Goal: Navigation & Orientation: Understand site structure

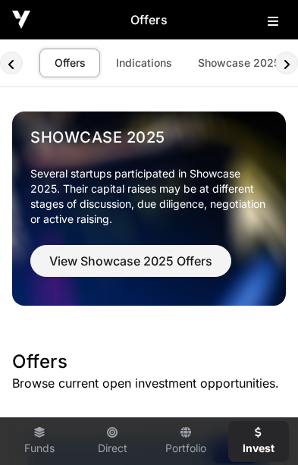
click at [273, 23] on icon at bounding box center [273, 21] width 11 height 12
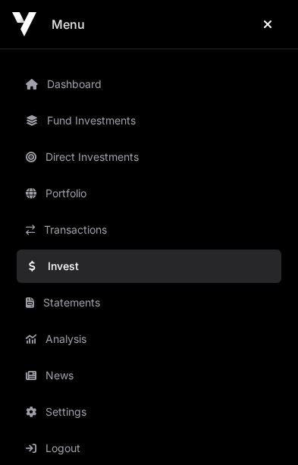
click at [78, 375] on link "News" at bounding box center [149, 375] width 265 height 33
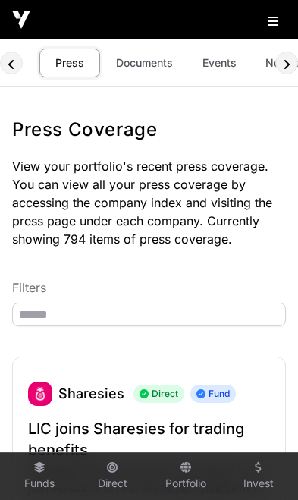
click at [150, 58] on link "Documents" at bounding box center [144, 63] width 77 height 29
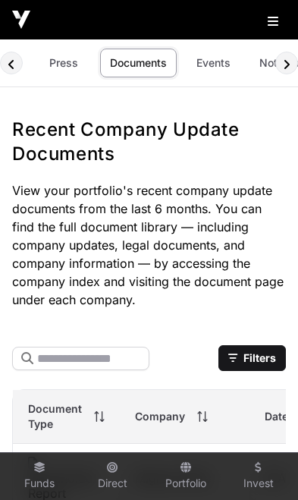
click at [216, 63] on link "Events" at bounding box center [213, 63] width 61 height 29
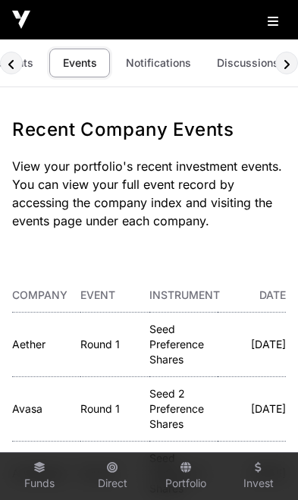
scroll to position [0, 139]
click at [171, 65] on link "Notifications" at bounding box center [159, 63] width 85 height 29
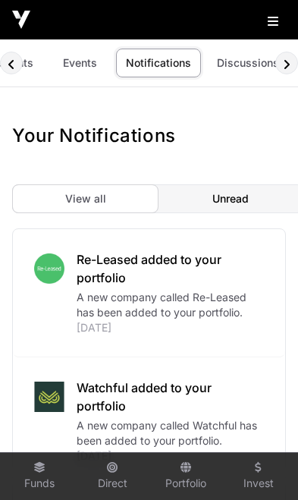
scroll to position [0, 139]
click at [240, 61] on link "Discussions" at bounding box center [249, 63] width 82 height 29
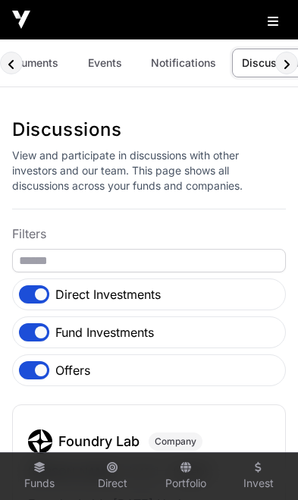
scroll to position [0, 22]
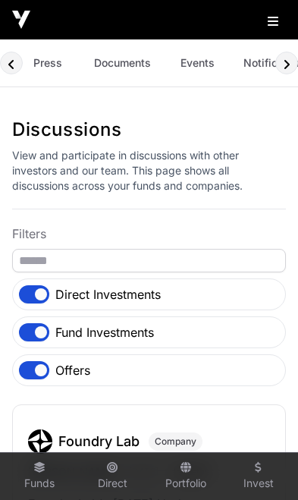
click at [54, 67] on link "Press" at bounding box center [47, 63] width 61 height 29
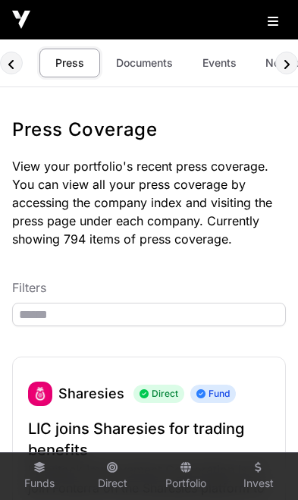
click at [147, 70] on link "Documents" at bounding box center [144, 63] width 77 height 29
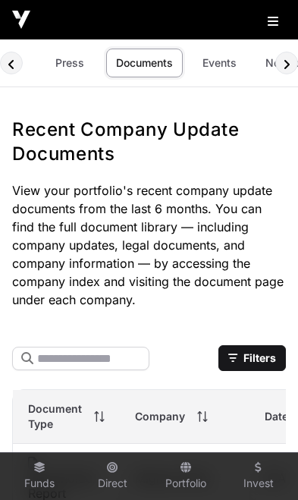
click at [19, 68] on div at bounding box center [11, 63] width 23 height 23
